Goal: Find specific page/section

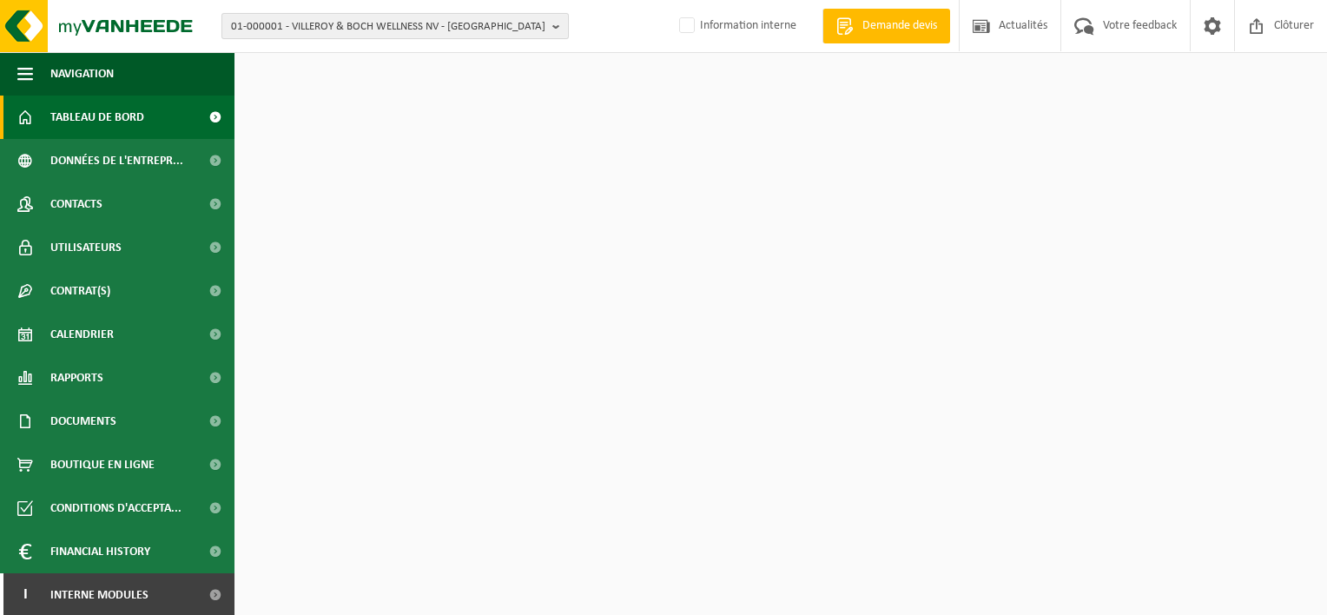
click at [434, 31] on span "01-000001 - VILLEROY & BOCH WELLNESS NV - [GEOGRAPHIC_DATA]" at bounding box center [388, 27] width 314 height 26
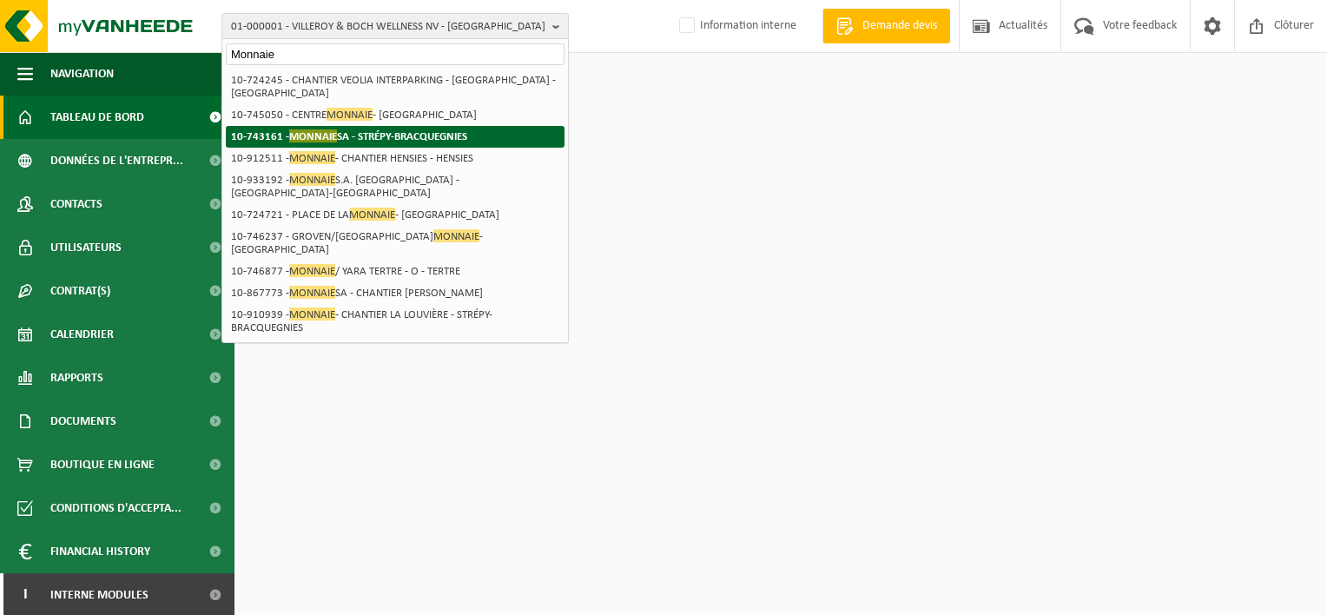
type input "Monnaie"
click at [417, 132] on strong "10-743161 - MONNAIE SA - STRÉPY-BRACQUEGNIES" at bounding box center [349, 135] width 236 height 13
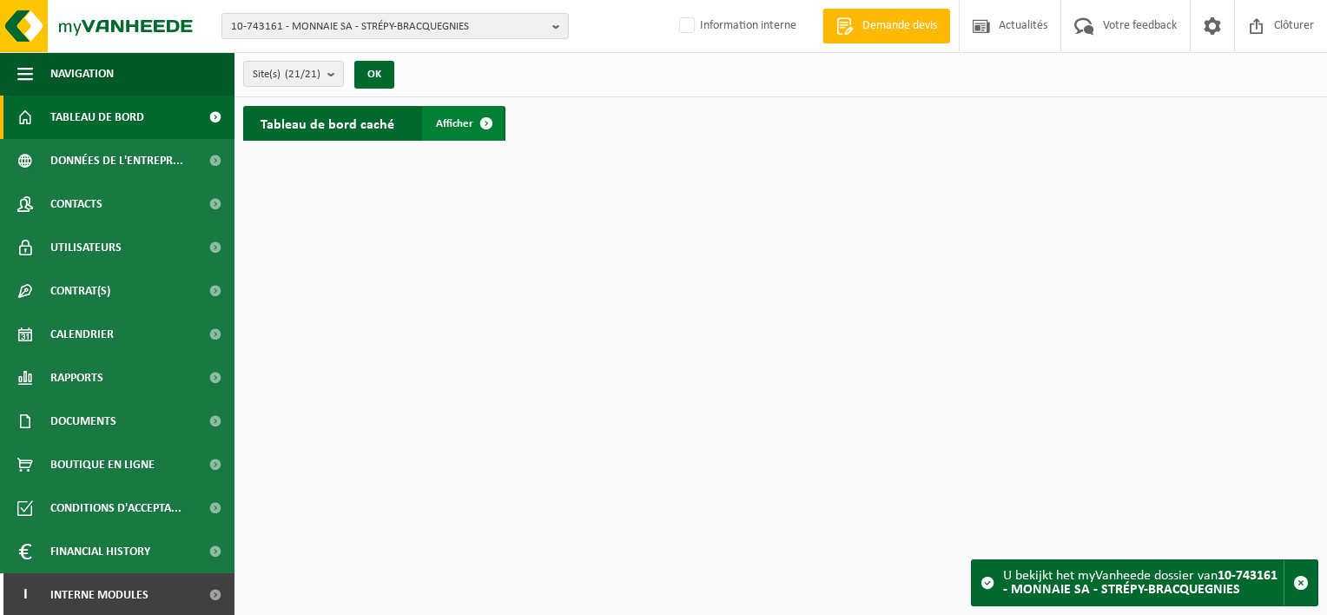
click at [471, 115] on span at bounding box center [486, 123] width 35 height 35
